Goal: Task Accomplishment & Management: Use online tool/utility

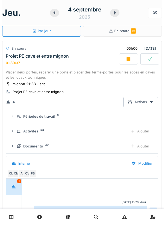
scroll to position [76, 0]
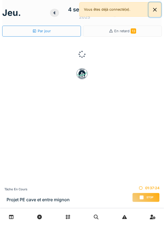
click at [154, 11] on button "Close" at bounding box center [154, 9] width 12 height 14
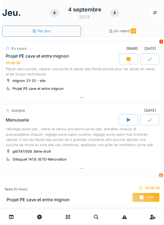
click at [79, 98] on div at bounding box center [81, 97] width 159 height 8
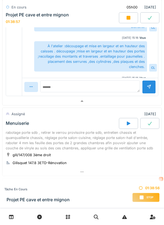
scroll to position [245, 0]
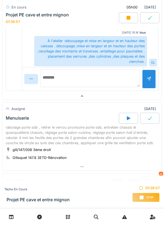
click at [68, 83] on textarea at bounding box center [89, 78] width 99 height 17
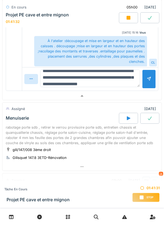
scroll to position [13, 0]
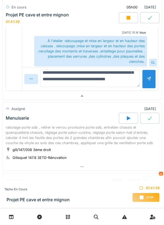
type textarea "**********"
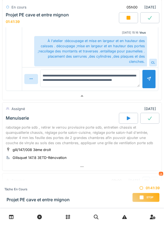
click at [147, 78] on div at bounding box center [148, 78] width 4 height 5
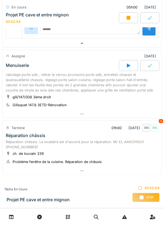
scroll to position [299, 0]
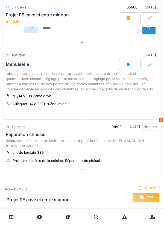
click at [145, 196] on div "Stop" at bounding box center [145, 196] width 27 height 9
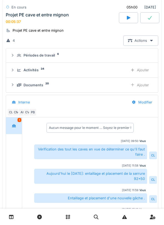
scroll to position [0, 0]
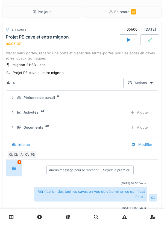
click at [144, 111] on div "Ajouter" at bounding box center [139, 112] width 28 height 10
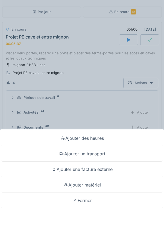
click at [102, 154] on div "Ajouter un transport" at bounding box center [81, 154] width 161 height 16
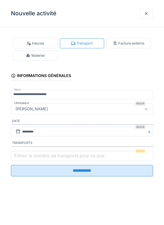
click at [32, 156] on label "Entrez le nombre de transports pour ce jour" at bounding box center [59, 155] width 92 height 7
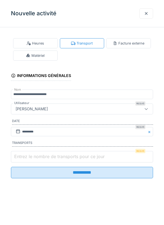
click at [32, 156] on input "Entrez le nombre de transports pour ce jour" at bounding box center [82, 156] width 142 height 11
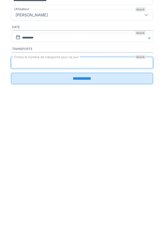
type input "*"
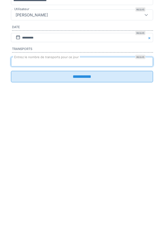
click at [86, 174] on input "**********" at bounding box center [82, 170] width 142 height 11
